Goal: Task Accomplishment & Management: Manage account settings

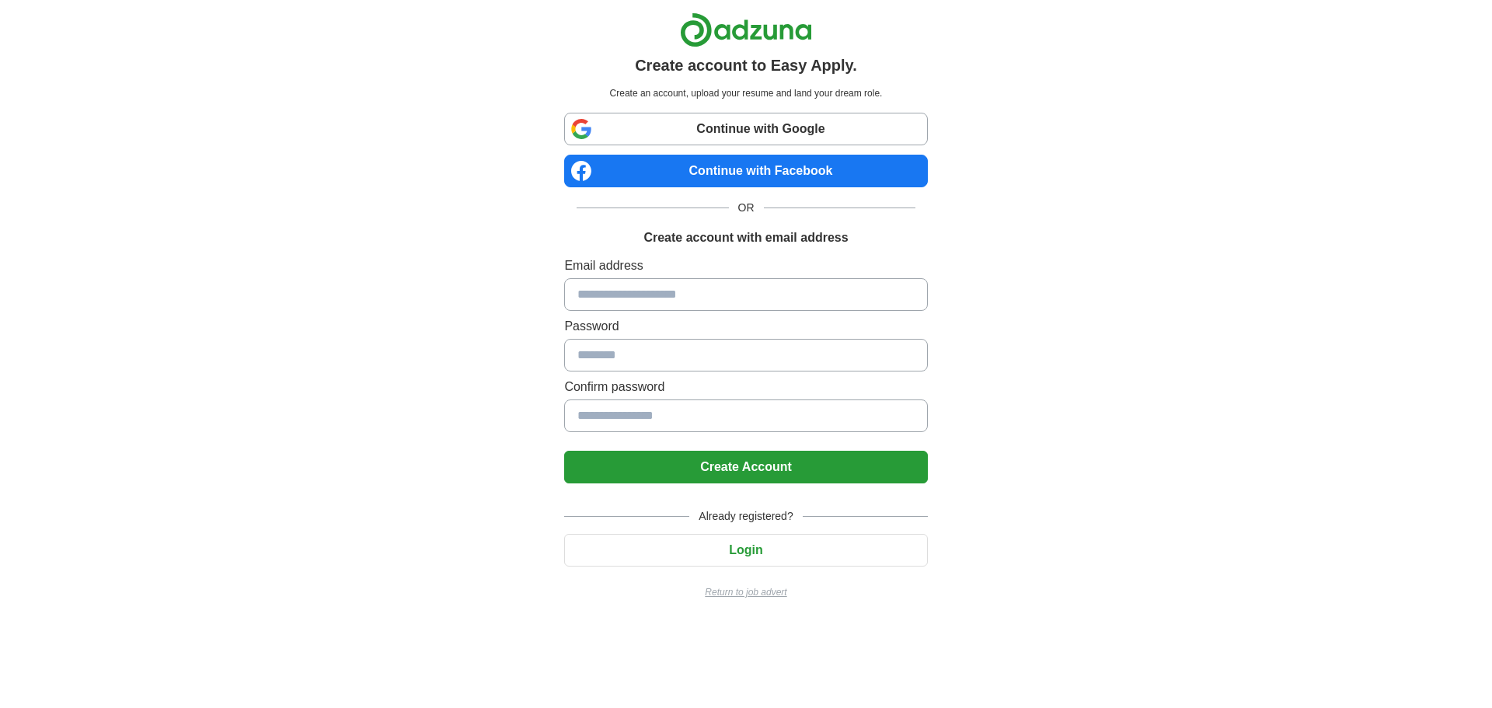
click at [802, 554] on button "Login" at bounding box center [745, 550] width 363 height 33
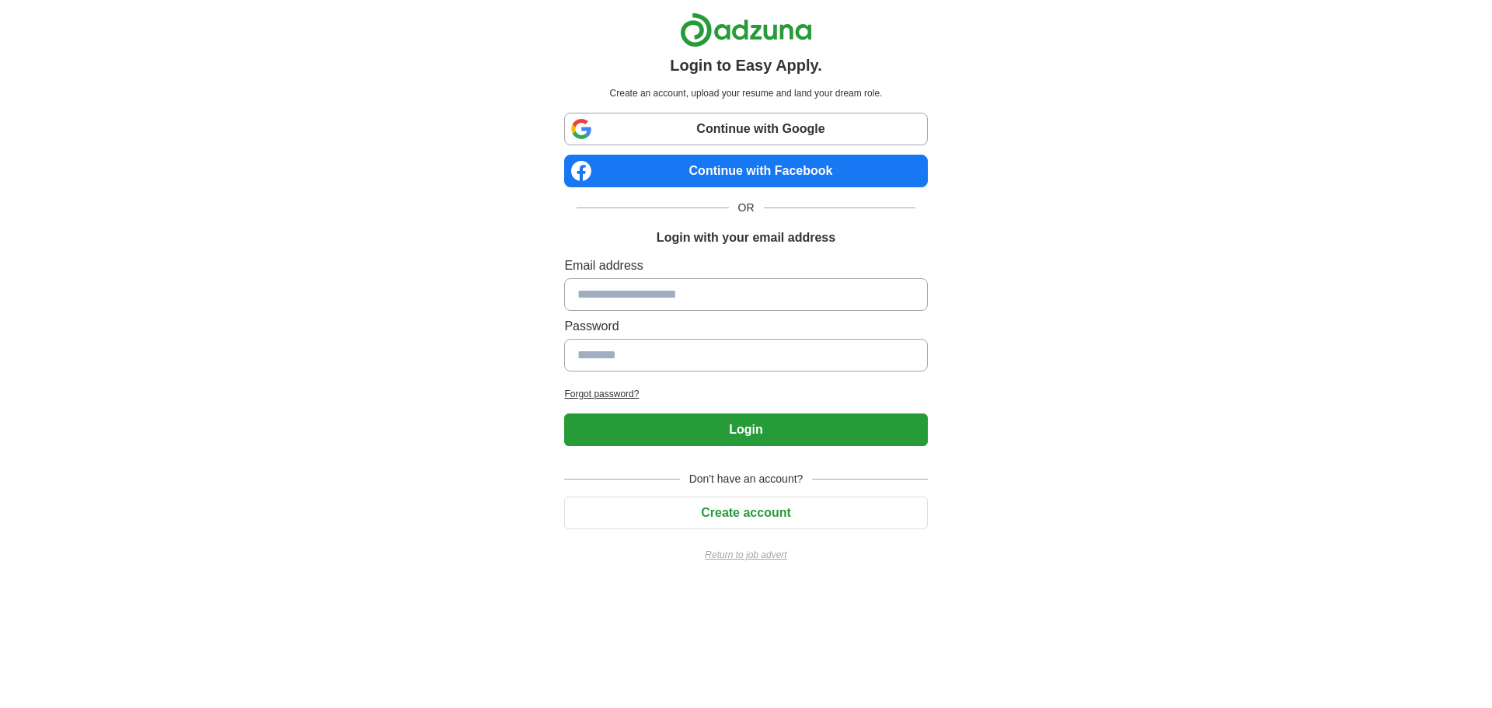
click at [768, 305] on input at bounding box center [745, 294] width 363 height 33
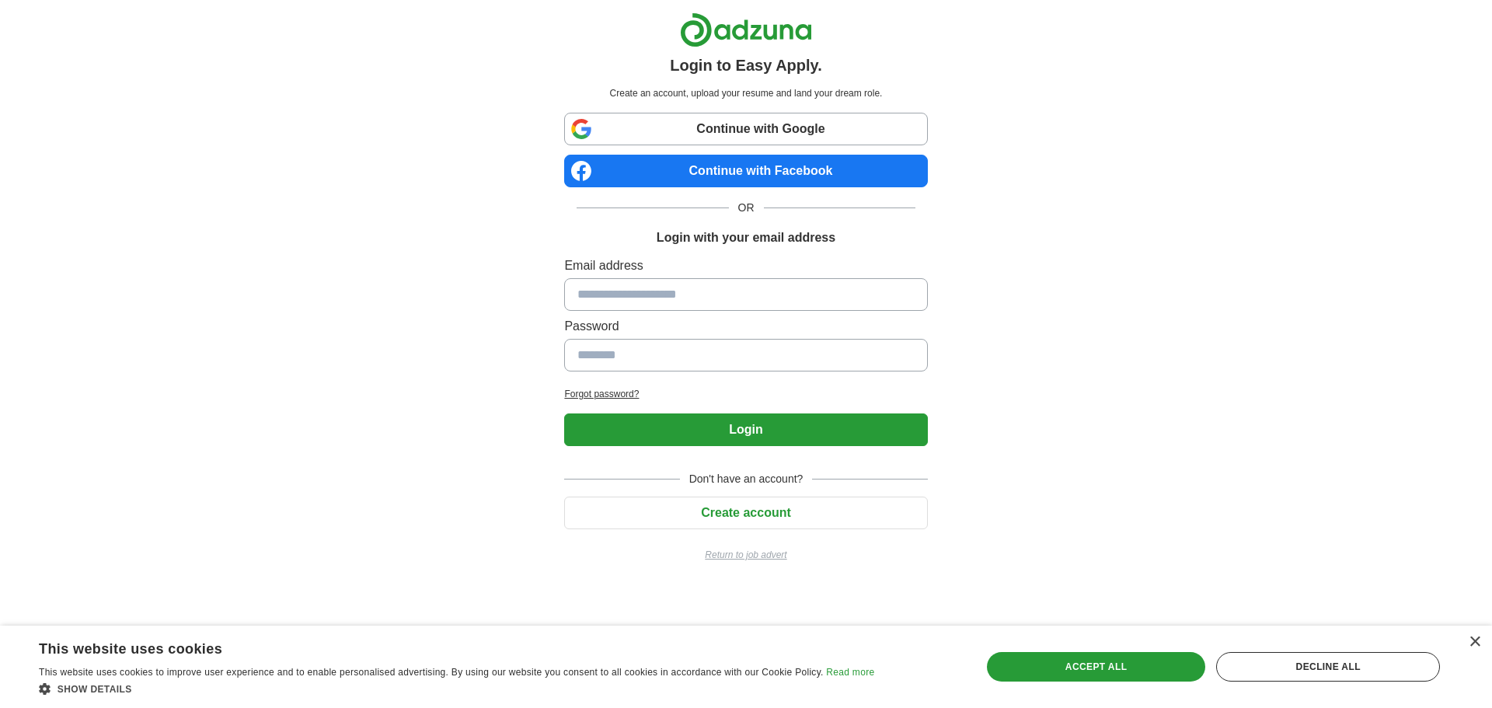
click at [803, 475] on span "Don't have an account?" at bounding box center [746, 479] width 133 height 16
click at [630, 399] on h2 "Forgot password?" at bounding box center [745, 394] width 363 height 14
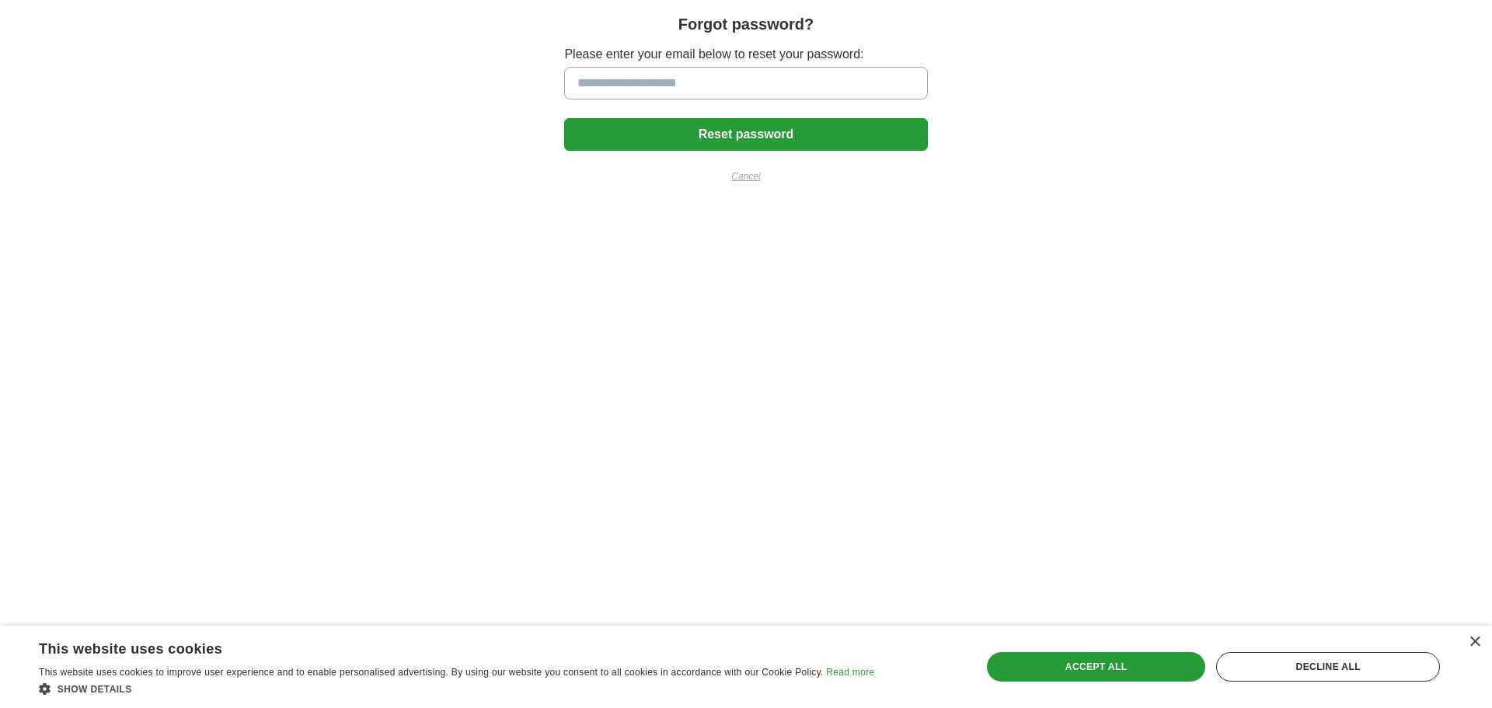
click at [732, 85] on input at bounding box center [745, 83] width 363 height 33
type input "**********"
click at [777, 134] on button "Reset password" at bounding box center [745, 134] width 363 height 33
